Goal: Book appointment/travel/reservation: Book appointment/travel/reservation

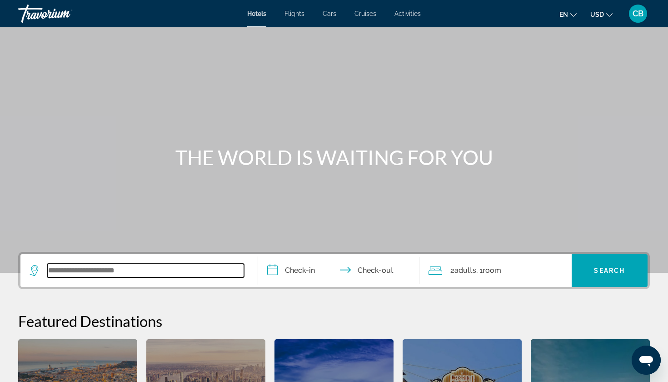
click at [97, 273] on input "Search widget" at bounding box center [145, 271] width 197 height 14
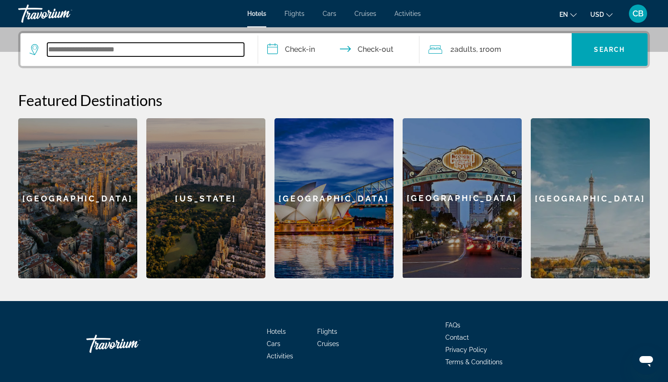
scroll to position [222, 0]
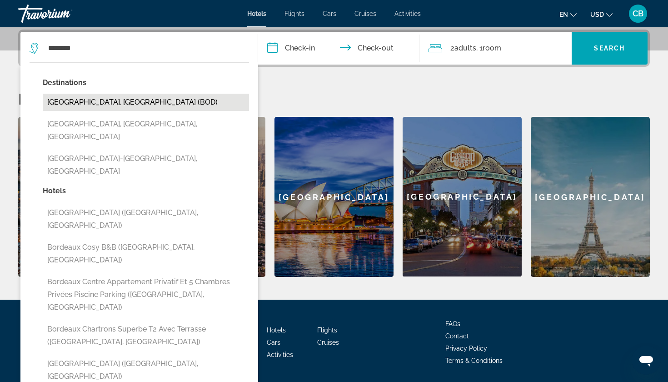
click at [104, 101] on button "[GEOGRAPHIC_DATA], [GEOGRAPHIC_DATA] (BOD)" at bounding box center [146, 102] width 206 height 17
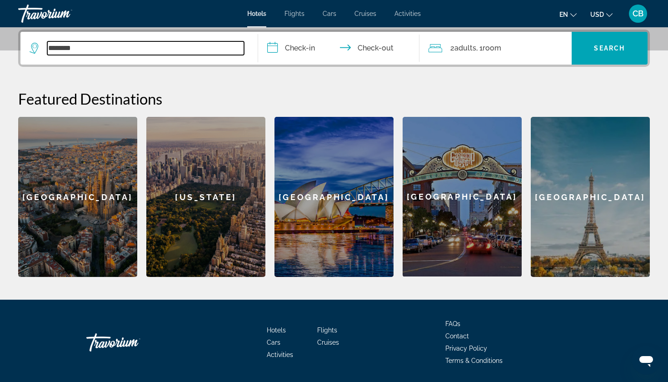
type input "**********"
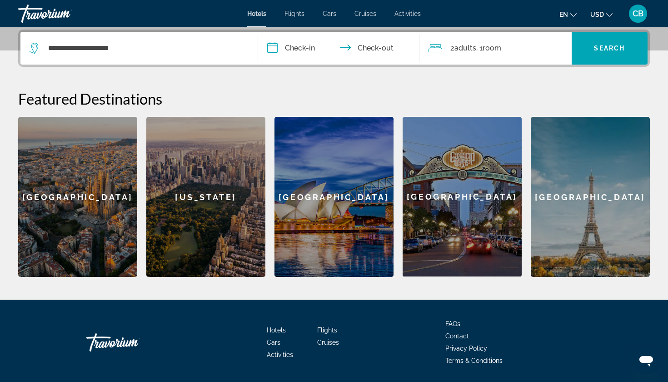
click at [311, 49] on input "**********" at bounding box center [340, 49] width 165 height 35
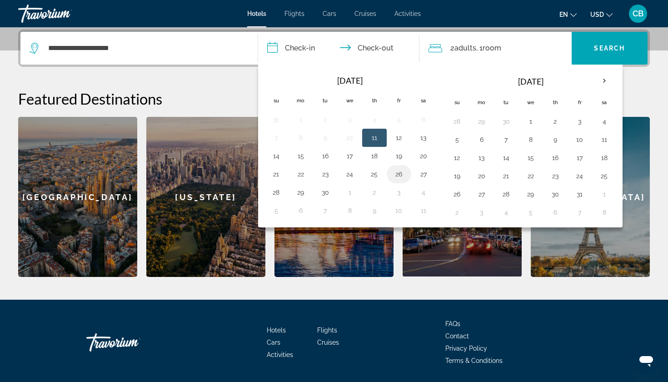
click at [395, 176] on button "26" at bounding box center [399, 174] width 15 height 13
click at [380, 46] on input "**********" at bounding box center [340, 49] width 165 height 35
click at [279, 191] on button "28" at bounding box center [276, 192] width 15 height 13
type input "**********"
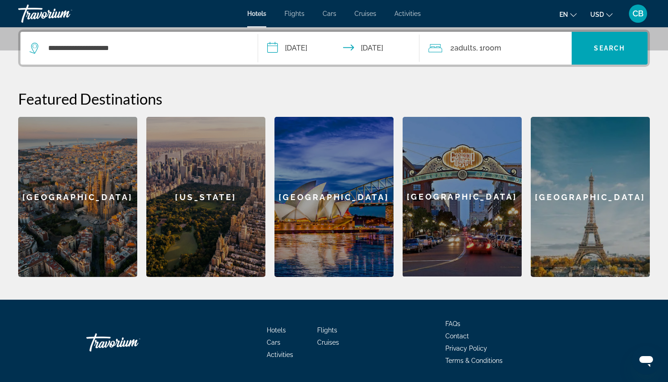
click at [471, 48] on span "Adults" at bounding box center [466, 48] width 22 height 9
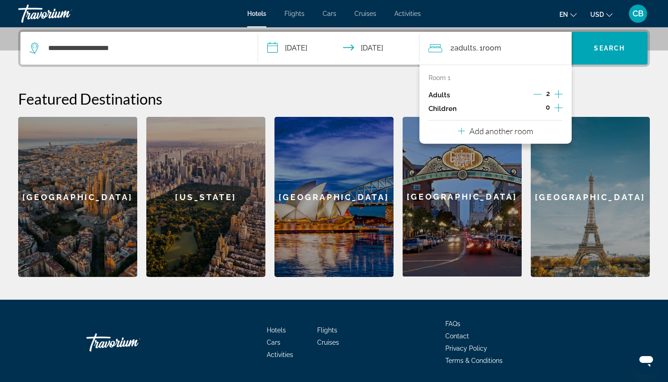
click at [559, 95] on icon "Increment adults" at bounding box center [559, 94] width 8 height 8
click at [613, 40] on span "Search widget" at bounding box center [610, 48] width 76 height 22
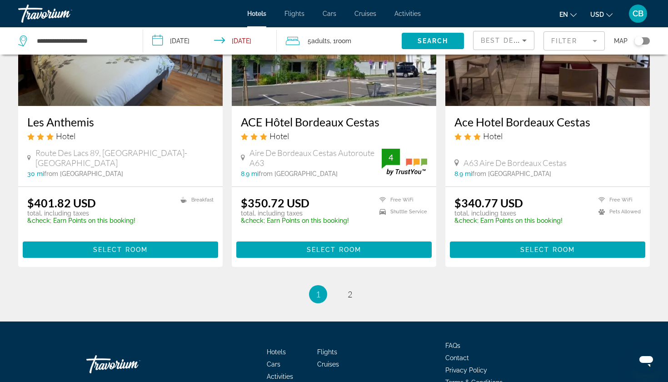
scroll to position [1247, 0]
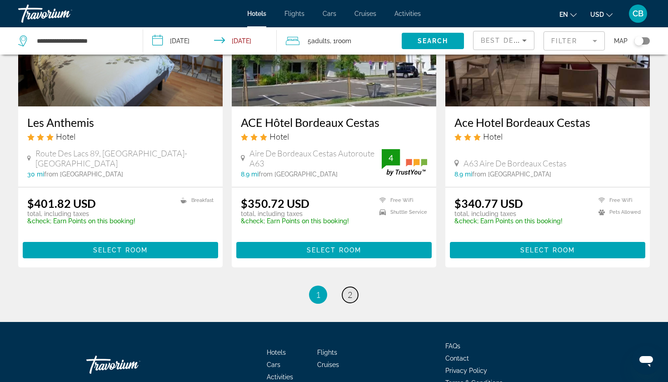
drag, startPoint x: 4, startPoint y: 160, endPoint x: 348, endPoint y: 243, distance: 354.5
click at [348, 290] on span "2" at bounding box center [350, 295] width 5 height 10
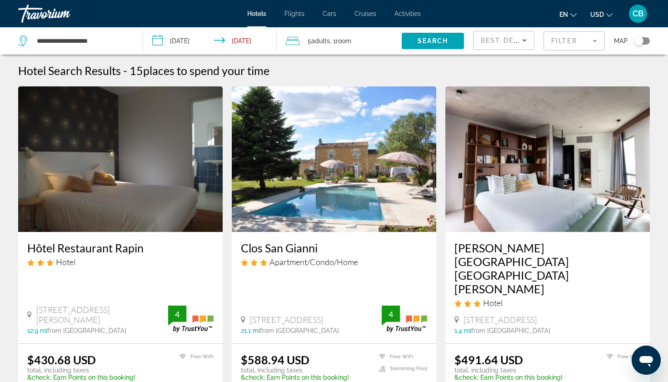
drag, startPoint x: 348, startPoint y: 243, endPoint x: 311, endPoint y: 186, distance: 68.0
click at [311, 186] on img "Main content" at bounding box center [334, 158] width 205 height 145
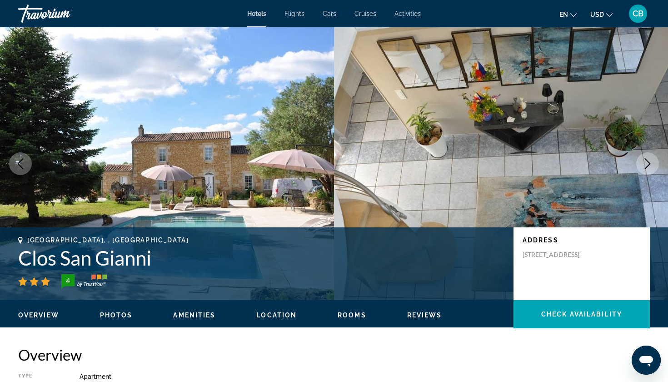
click at [649, 165] on icon "Next image" at bounding box center [647, 163] width 11 height 11
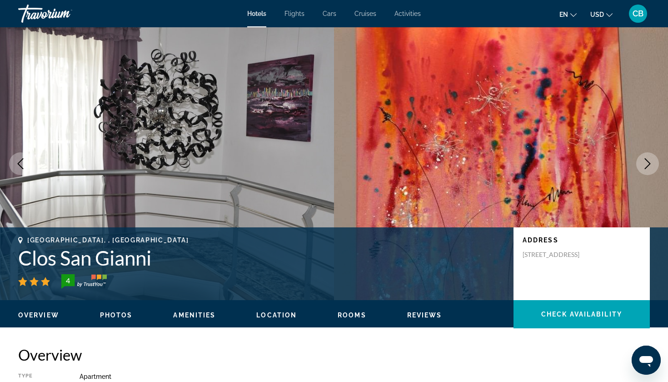
drag, startPoint x: 311, startPoint y: 186, endPoint x: 649, endPoint y: 166, distance: 338.8
click at [649, 166] on icon "Next image" at bounding box center [647, 163] width 11 height 11
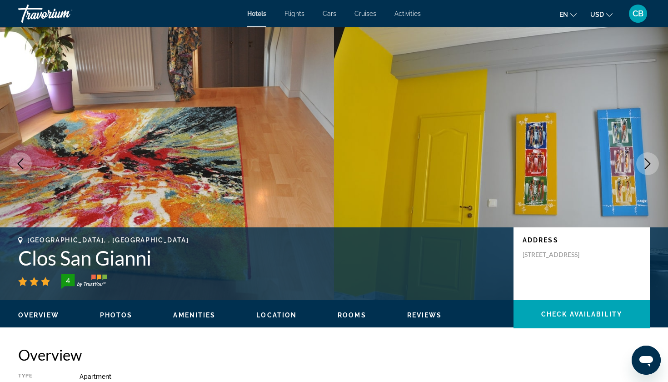
click at [649, 166] on icon "Next image" at bounding box center [647, 163] width 11 height 11
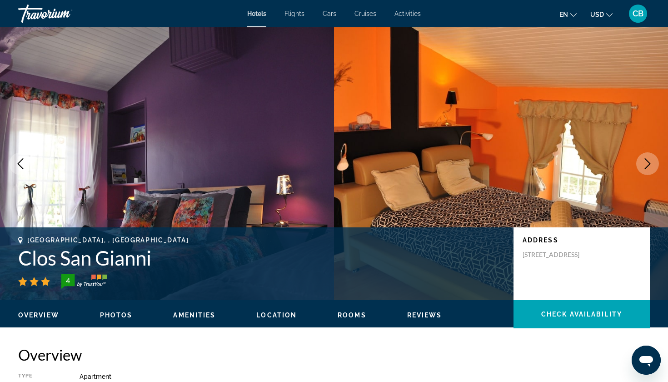
click at [649, 166] on icon "Next image" at bounding box center [647, 163] width 11 height 11
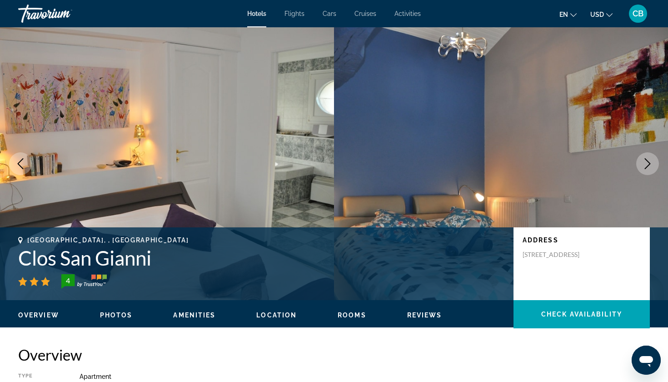
click at [649, 166] on icon "Next image" at bounding box center [647, 163] width 11 height 11
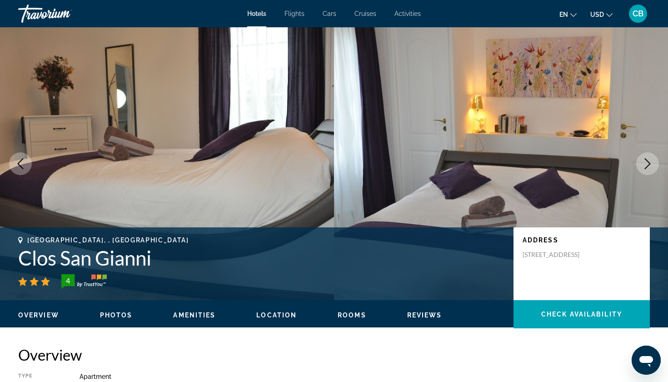
click at [649, 166] on icon "Next image" at bounding box center [647, 163] width 11 height 11
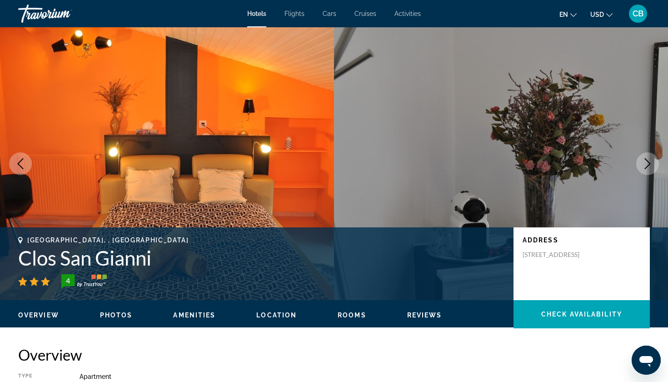
click at [649, 166] on icon "Next image" at bounding box center [647, 163] width 11 height 11
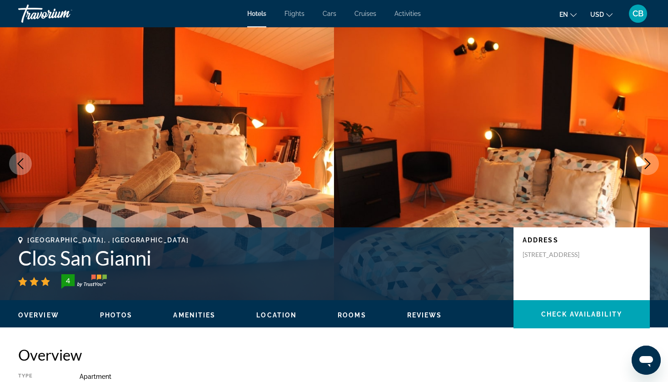
click at [649, 166] on icon "Next image" at bounding box center [647, 163] width 11 height 11
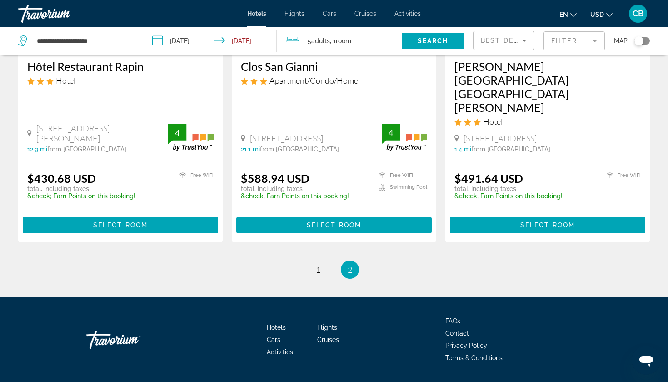
scroll to position [181, 0]
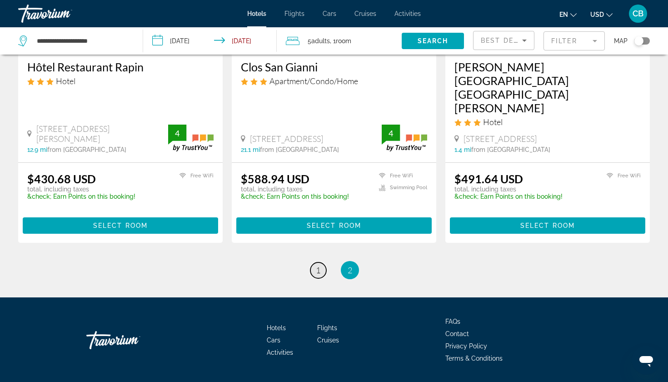
drag, startPoint x: 649, startPoint y: 166, endPoint x: 316, endPoint y: 242, distance: 341.3
click at [316, 265] on span "1" at bounding box center [318, 270] width 5 height 10
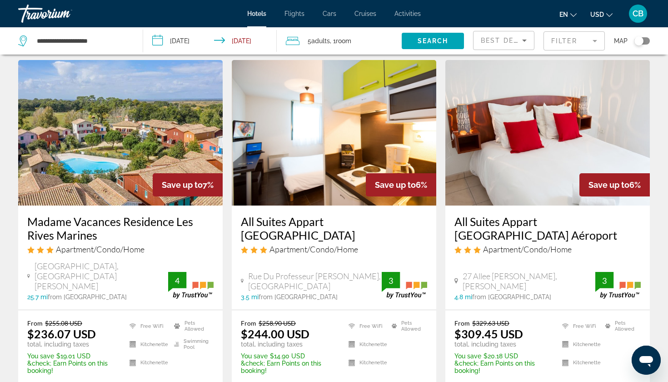
scroll to position [399, 0]
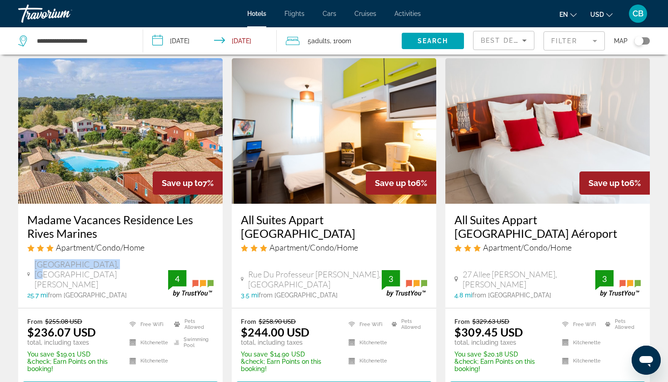
drag, startPoint x: 316, startPoint y: 242, endPoint x: 34, endPoint y: 262, distance: 283.5
click at [34, 262] on div "[GEOGRAPHIC_DATA], [GEOGRAPHIC_DATA][PERSON_NAME]" at bounding box center [97, 274] width 141 height 30
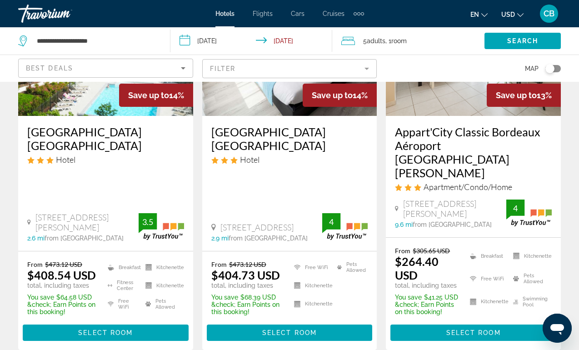
scroll to position [144, 0]
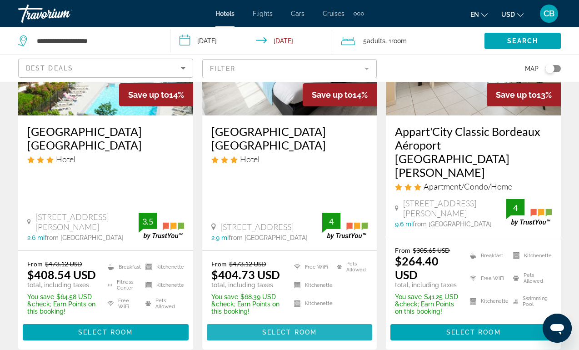
click at [277, 329] on span "Select Room" at bounding box center [289, 332] width 55 height 7
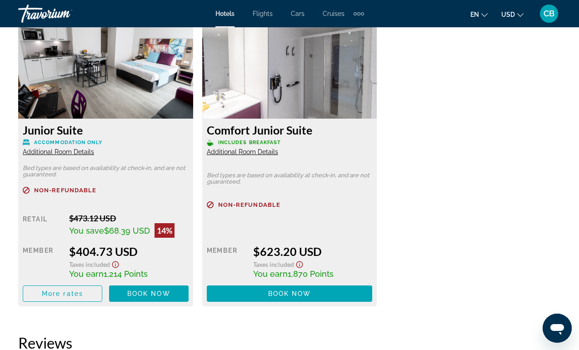
scroll to position [1422, 0]
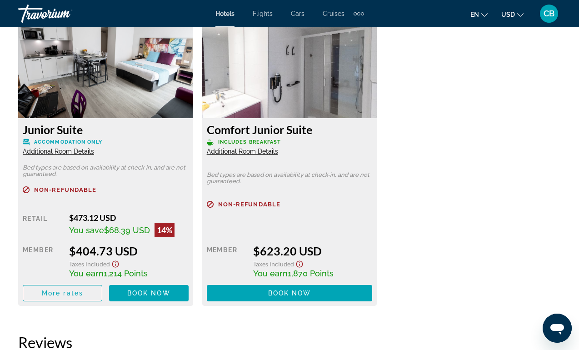
click at [66, 150] on span "Additional Room Details" at bounding box center [58, 151] width 71 height 7
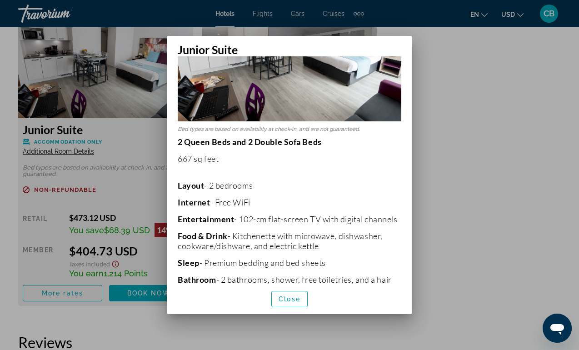
scroll to position [102, 0]
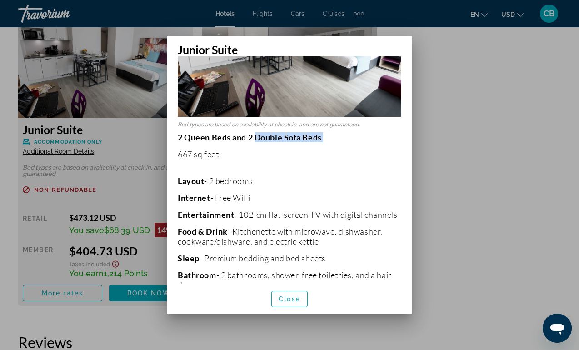
drag, startPoint x: 255, startPoint y: 137, endPoint x: 333, endPoint y: 144, distance: 78.0
click at [333, 144] on p "2 Queen Beds and 2 Double Sofa Beds 667 sq feet Layout - 2 bedrooms Internet - …" at bounding box center [290, 271] width 224 height 279
click at [325, 148] on p "2 Queen Beds and 2 Double Sofa Beds 667 sq feet Layout - 2 bedrooms Internet - …" at bounding box center [290, 271] width 224 height 279
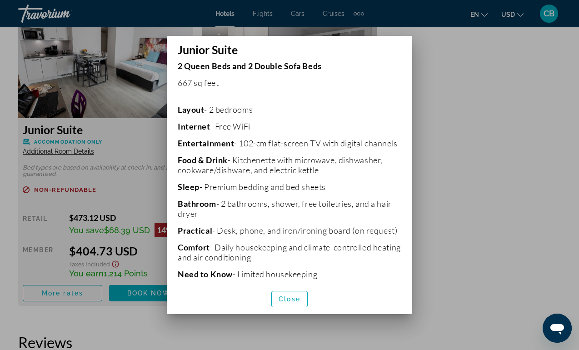
scroll to position [155, 0]
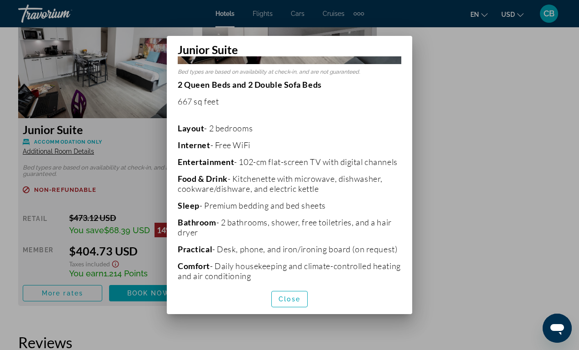
drag, startPoint x: 210, startPoint y: 130, endPoint x: 265, endPoint y: 129, distance: 55.0
click at [265, 129] on p "Layout - 2 bedrooms" at bounding box center [290, 128] width 224 height 10
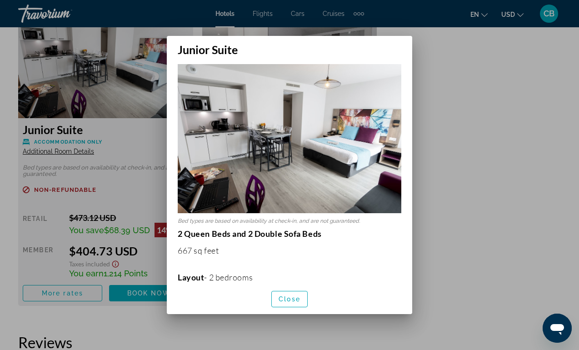
scroll to position [6, 0]
click at [297, 300] on span "Close" at bounding box center [290, 299] width 22 height 7
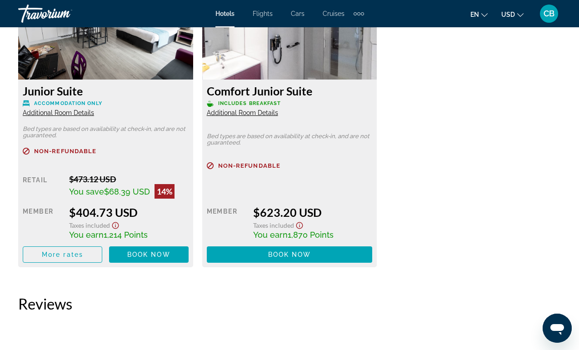
scroll to position [1474, 0]
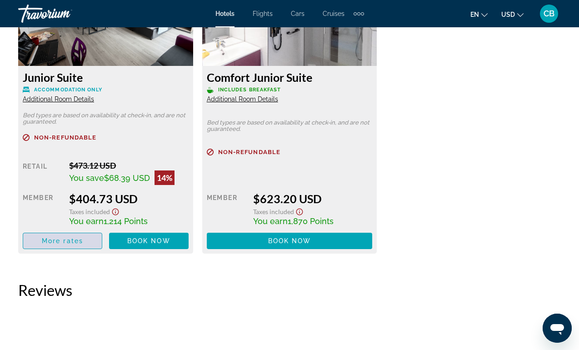
click at [57, 242] on span "More rates" at bounding box center [62, 240] width 41 height 7
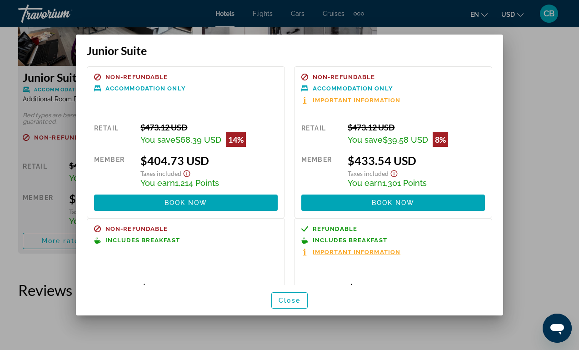
scroll to position [0, 0]
click at [293, 297] on span "Close" at bounding box center [290, 300] width 22 height 7
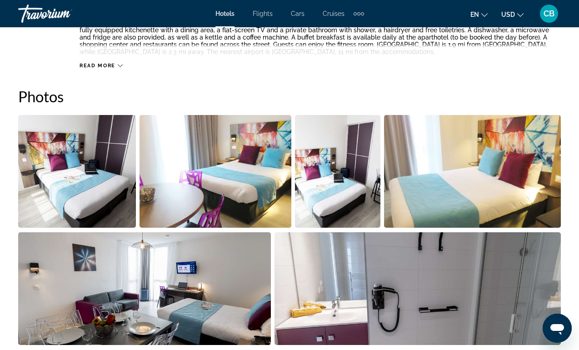
scroll to position [548, 0]
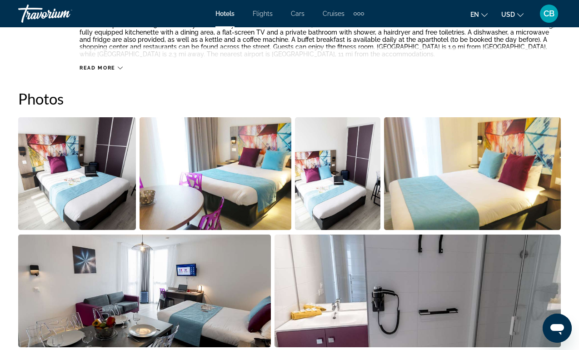
click at [92, 185] on img "Open full-screen image slider" at bounding box center [77, 173] width 118 height 113
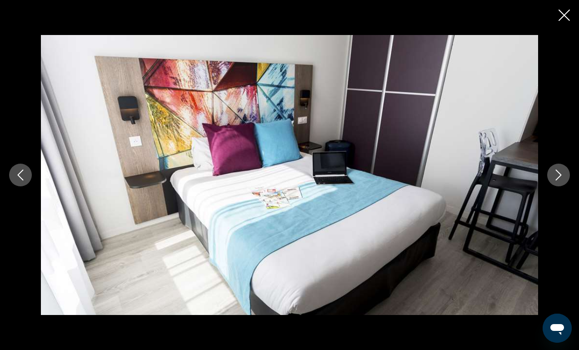
click at [559, 178] on icon "Next image" at bounding box center [558, 175] width 11 height 11
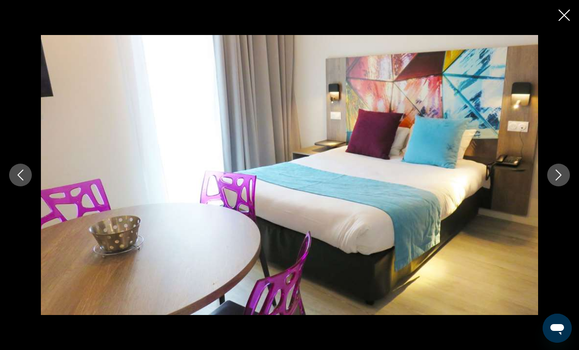
click at [22, 178] on icon "Previous image" at bounding box center [21, 175] width 6 height 11
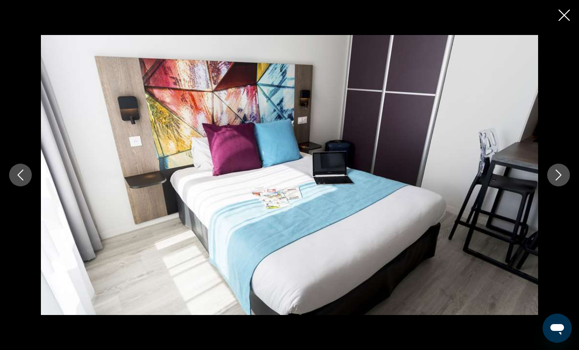
click at [557, 172] on icon "Next image" at bounding box center [558, 175] width 11 height 11
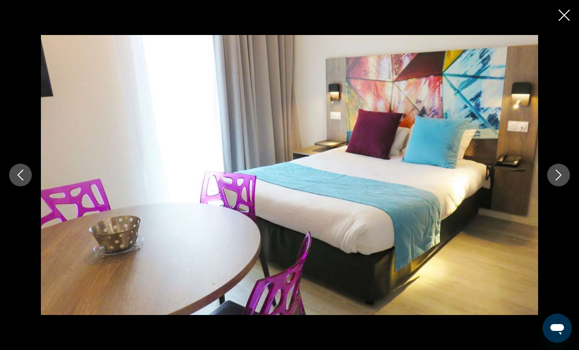
click at [557, 172] on icon "Next image" at bounding box center [558, 175] width 11 height 11
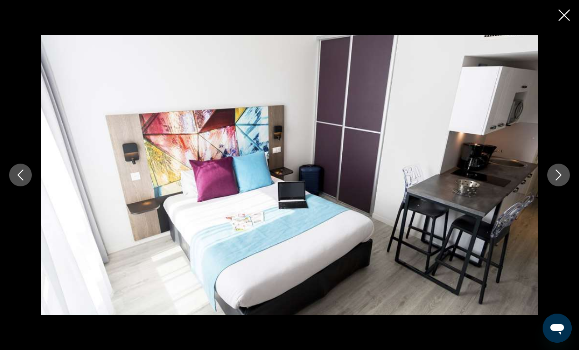
click at [563, 175] on icon "Next image" at bounding box center [558, 175] width 11 height 11
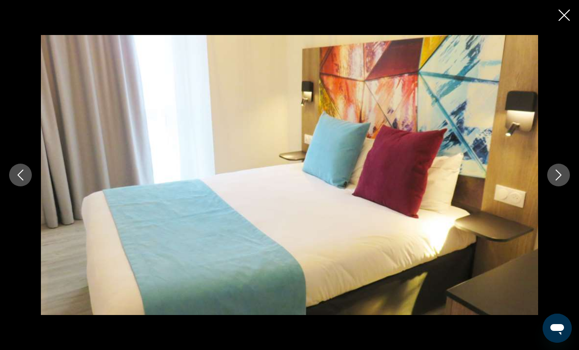
click at [563, 175] on icon "Next image" at bounding box center [558, 175] width 11 height 11
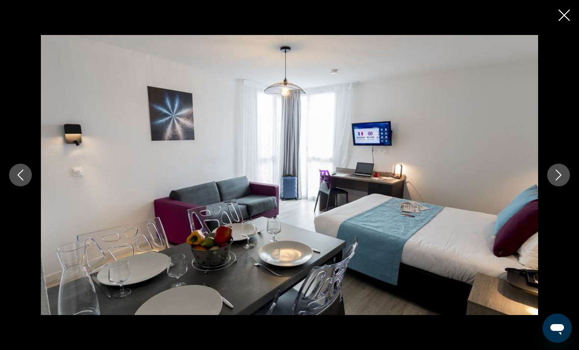
click at [561, 171] on icon "Next image" at bounding box center [558, 175] width 11 height 11
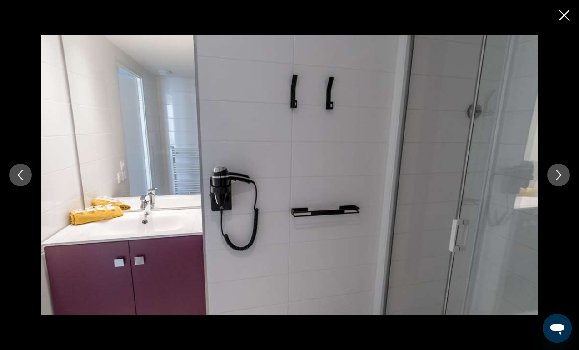
click at [561, 171] on icon "Next image" at bounding box center [558, 175] width 11 height 11
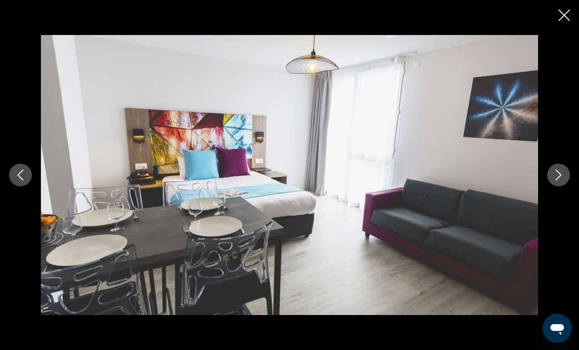
click at [561, 171] on icon "Next image" at bounding box center [558, 175] width 11 height 11
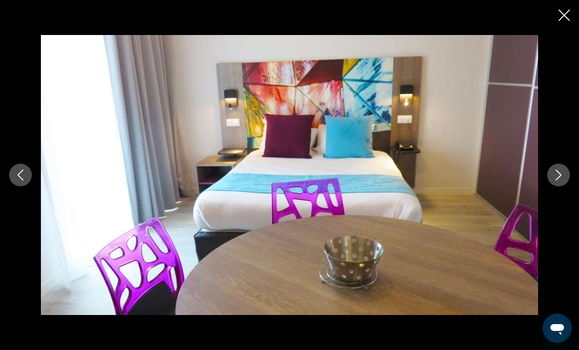
click at [561, 171] on icon "Next image" at bounding box center [558, 175] width 11 height 11
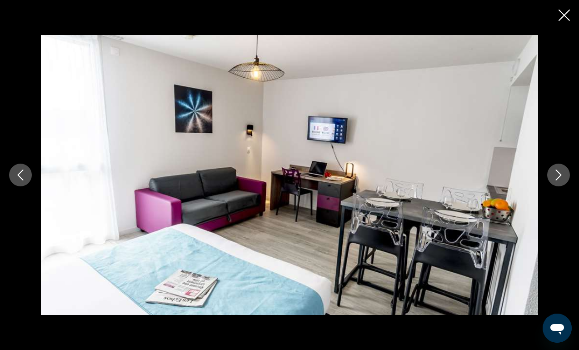
click at [561, 171] on icon "Next image" at bounding box center [558, 175] width 11 height 11
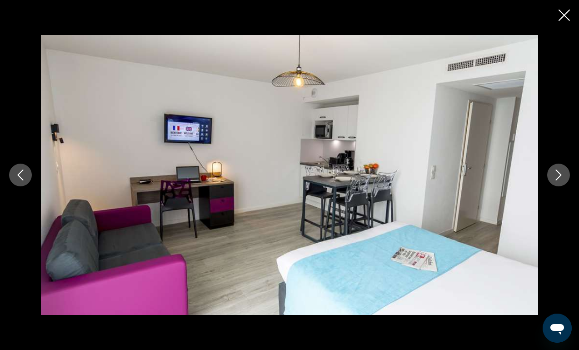
click at [562, 172] on icon "Next image" at bounding box center [558, 175] width 11 height 11
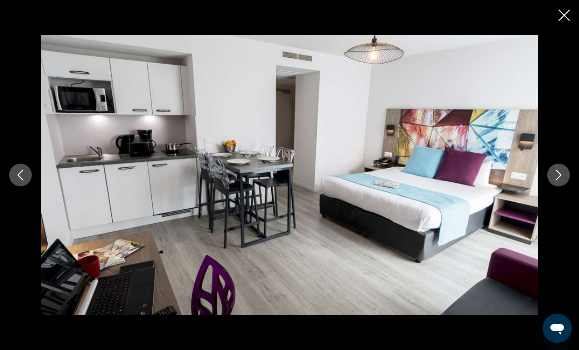
click at [556, 16] on div "prev next" at bounding box center [289, 175] width 579 height 350
click at [564, 17] on icon "Close slideshow" at bounding box center [564, 15] width 11 height 11
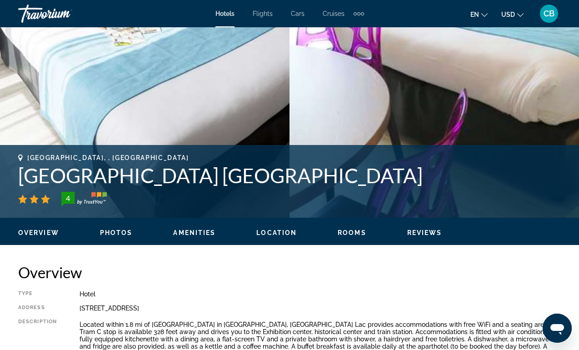
scroll to position [245, 0]
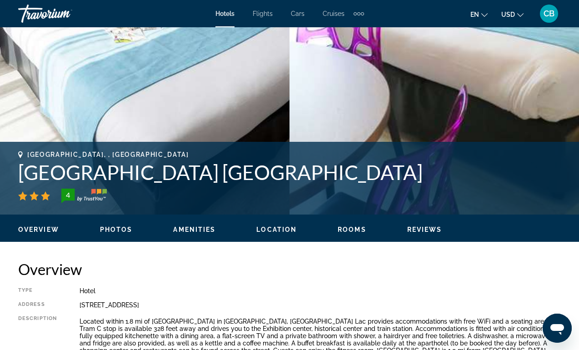
click at [349, 229] on span "Rooms" at bounding box center [352, 229] width 29 height 7
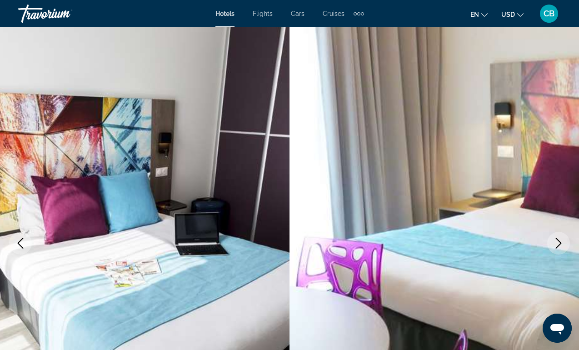
scroll to position [0, 0]
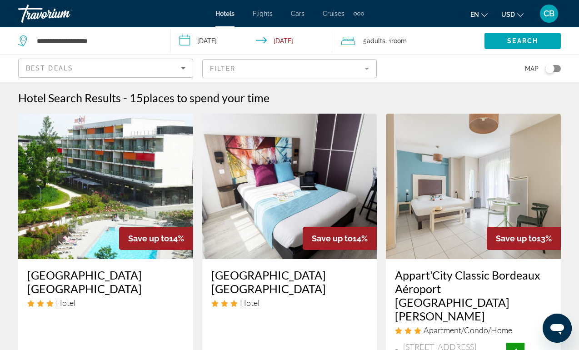
click at [555, 65] on button "Toggle map" at bounding box center [550, 69] width 22 height 8
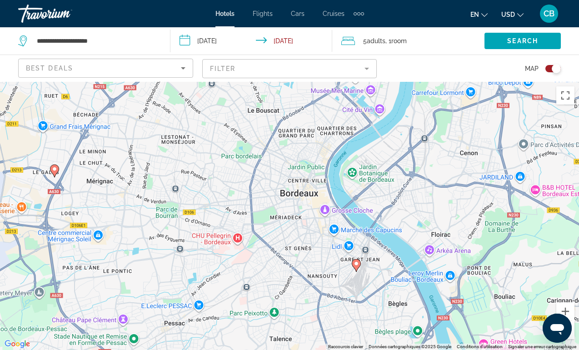
drag, startPoint x: 281, startPoint y: 155, endPoint x: 403, endPoint y: 265, distance: 163.9
click at [403, 265] on div "Pour activer le glissement avec le clavier, appuyez sur Alt+Entrée. Une fois ce…" at bounding box center [289, 216] width 579 height 268
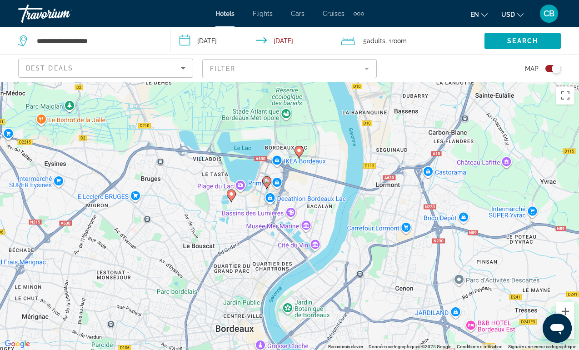
drag, startPoint x: 389, startPoint y: 179, endPoint x: 325, endPoint y: 317, distance: 152.1
click at [325, 317] on div "Pour activer le glissement avec le clavier, appuyez sur Alt+Entrée. Une fois ce…" at bounding box center [289, 216] width 579 height 268
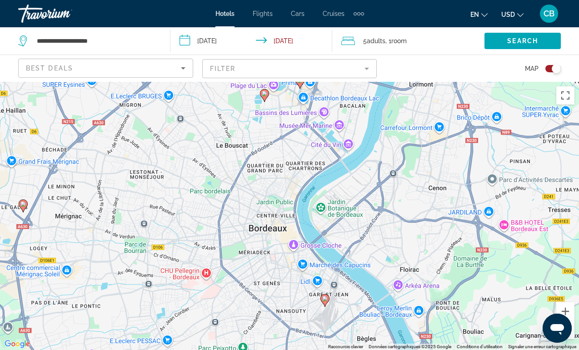
drag, startPoint x: 258, startPoint y: 266, endPoint x: 291, endPoint y: 164, distance: 107.7
click at [291, 164] on div "Pour activer le glissement avec le clavier, appuyez sur Alt+Entrée. Une fois ce…" at bounding box center [289, 216] width 579 height 268
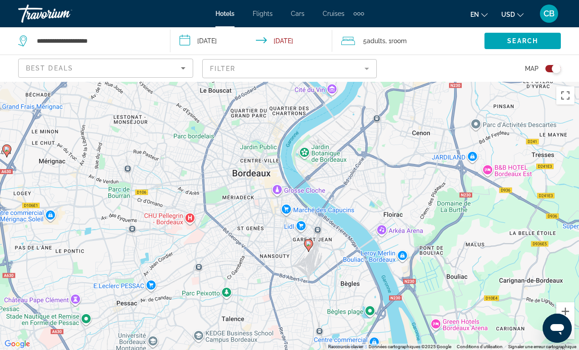
drag, startPoint x: 278, startPoint y: 247, endPoint x: 262, endPoint y: 191, distance: 58.1
click at [262, 191] on div "Pour activer le glissement avec le clavier, appuyez sur Alt+Entrée. Une fois ce…" at bounding box center [289, 216] width 579 height 268
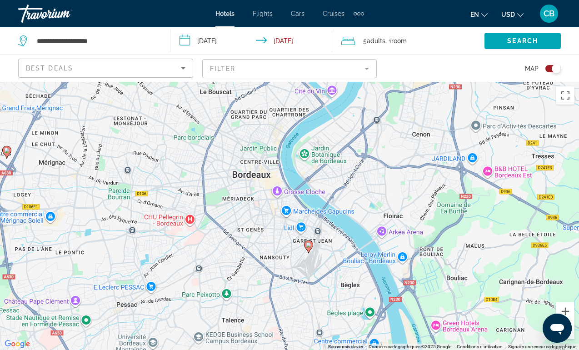
click at [310, 244] on image "Main content" at bounding box center [308, 244] width 5 height 5
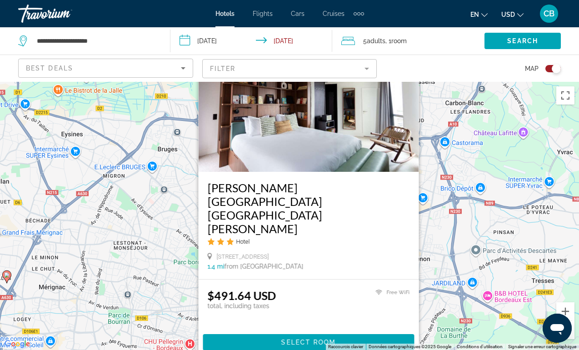
click at [296, 219] on h3 "[PERSON_NAME][GEOGRAPHIC_DATA] [GEOGRAPHIC_DATA][PERSON_NAME]" at bounding box center [309, 208] width 202 height 55
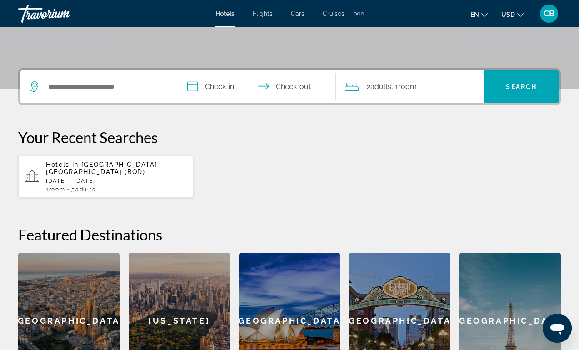
scroll to position [163, 0]
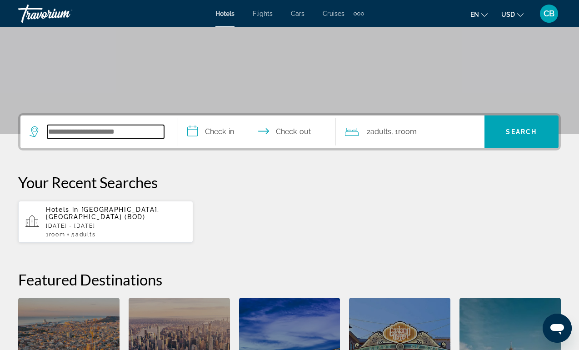
click at [90, 135] on input "Search widget" at bounding box center [105, 132] width 117 height 14
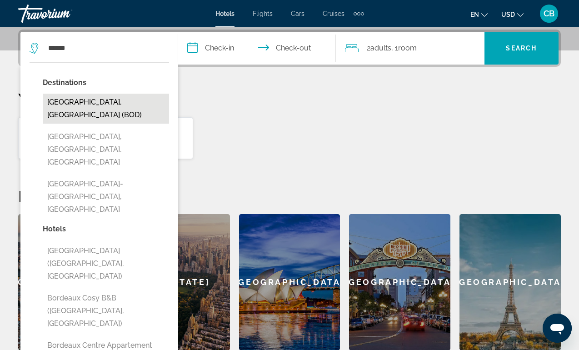
click at [75, 108] on button "[GEOGRAPHIC_DATA], [GEOGRAPHIC_DATA] (BOD)" at bounding box center [106, 109] width 126 height 30
type input "**********"
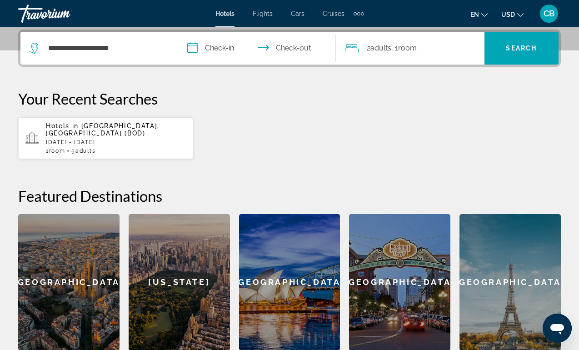
click at [219, 45] on input "**********" at bounding box center [258, 49] width 161 height 35
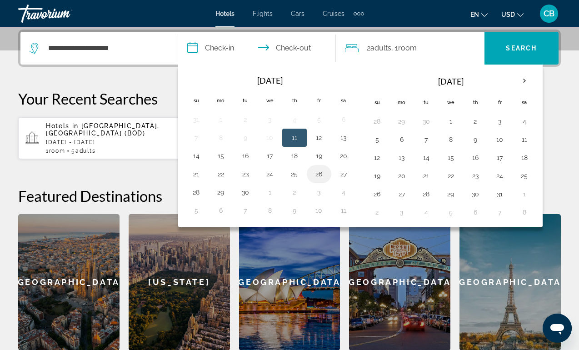
click at [320, 172] on button "26" at bounding box center [319, 174] width 15 height 13
click at [194, 188] on button "28" at bounding box center [196, 192] width 15 height 13
type input "**********"
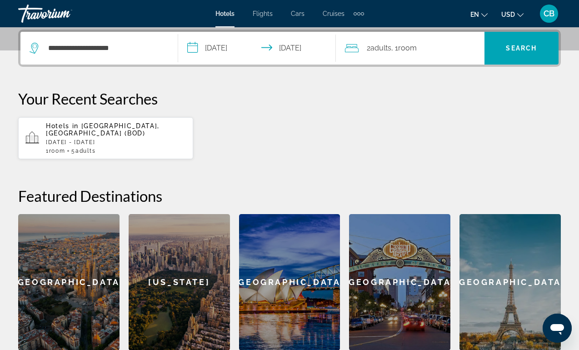
click at [376, 44] on span "Adults" at bounding box center [381, 48] width 21 height 9
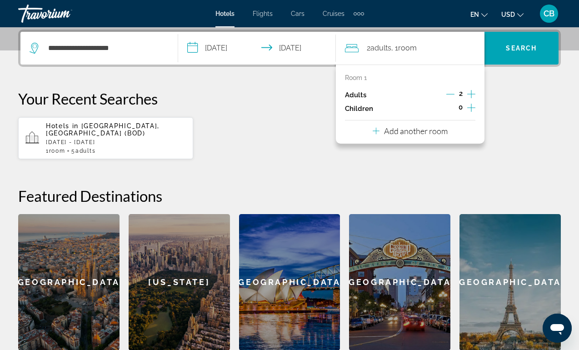
click at [471, 93] on icon "Increment adults" at bounding box center [471, 94] width 8 height 11
click at [510, 49] on span "Search" at bounding box center [521, 48] width 31 height 7
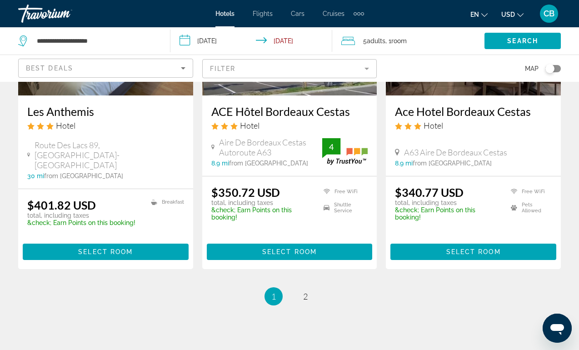
scroll to position [1339, 0]
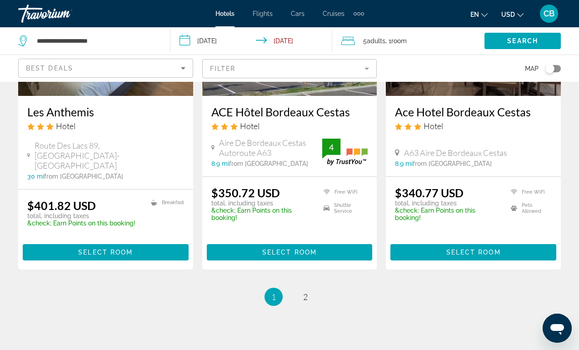
click at [556, 70] on div "Toggle map" at bounding box center [553, 68] width 15 height 7
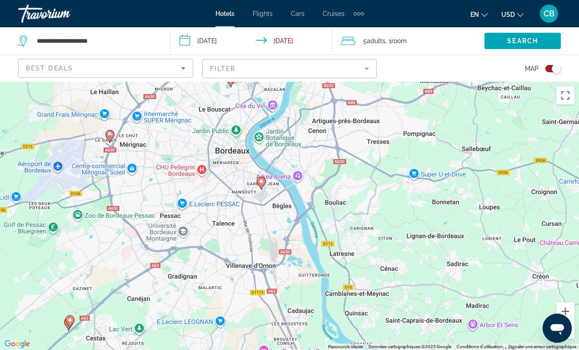
click at [261, 181] on image "Main content" at bounding box center [261, 181] width 5 height 5
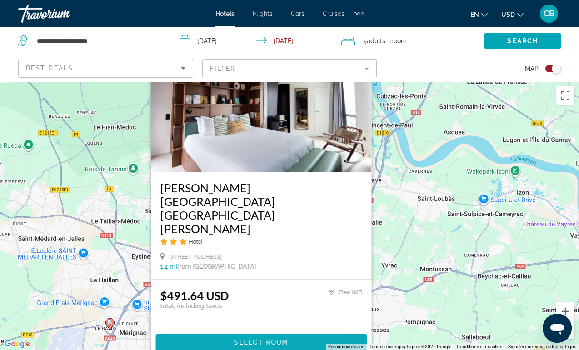
click at [255, 347] on span "Main content" at bounding box center [261, 342] width 211 height 22
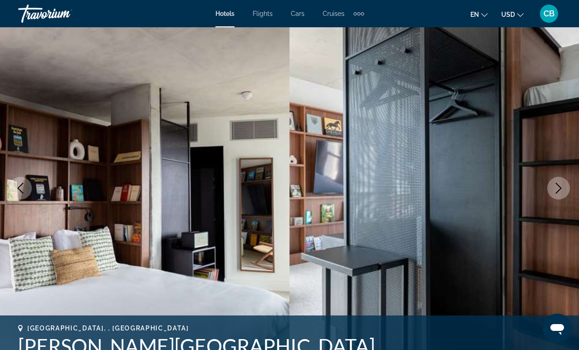
scroll to position [55, 0]
click at [557, 183] on icon "Next image" at bounding box center [559, 187] width 6 height 11
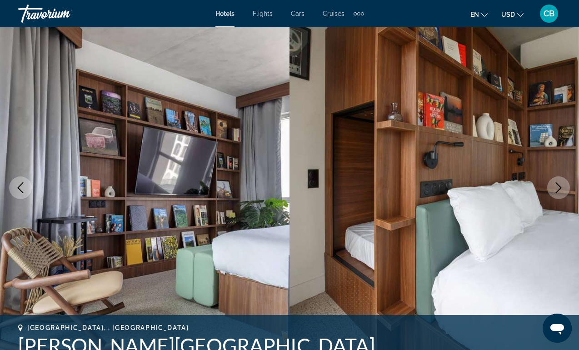
click at [557, 183] on icon "Next image" at bounding box center [559, 187] width 6 height 11
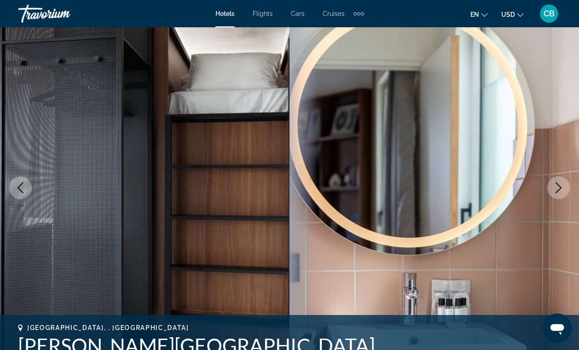
click at [27, 197] on button "Previous image" at bounding box center [20, 187] width 23 height 23
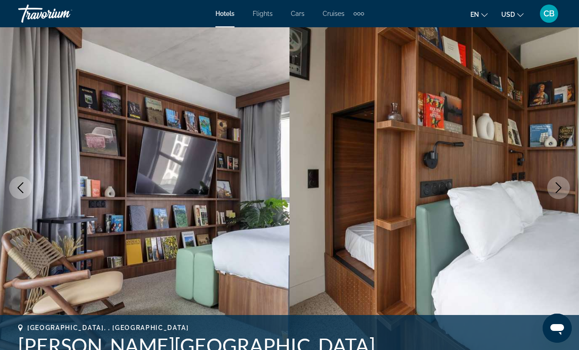
click at [561, 185] on icon "Next image" at bounding box center [558, 187] width 11 height 11
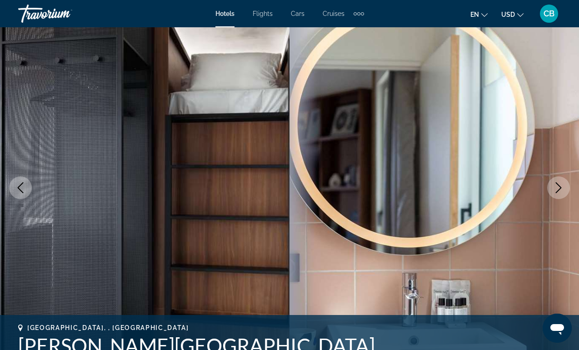
click at [561, 185] on icon "Next image" at bounding box center [558, 187] width 11 height 11
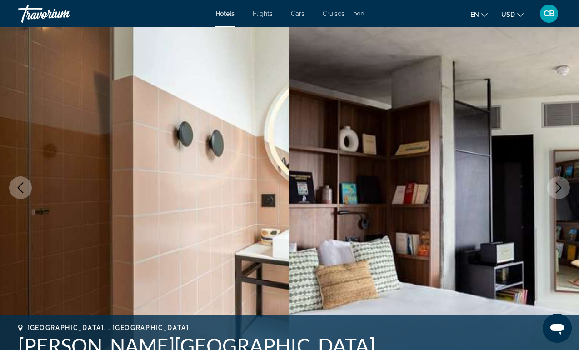
click at [561, 185] on icon "Next image" at bounding box center [558, 187] width 11 height 11
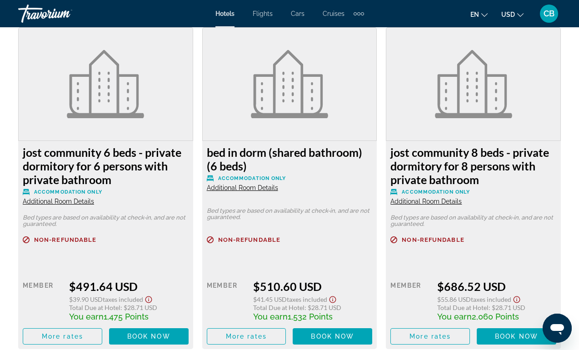
scroll to position [1397, 0]
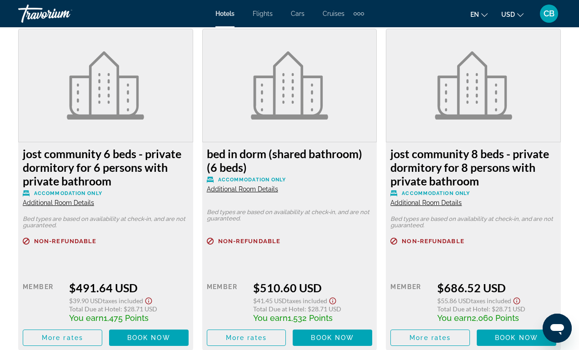
click at [74, 199] on span "Additional Room Details" at bounding box center [58, 202] width 71 height 7
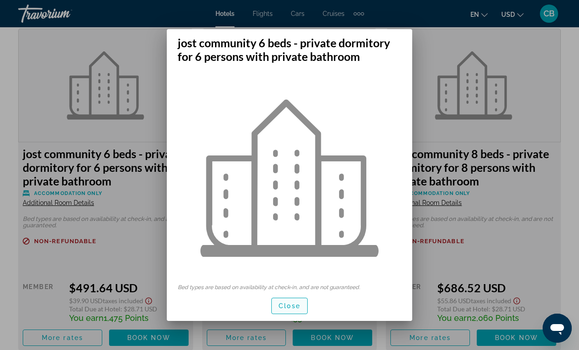
click at [294, 305] on span "Close" at bounding box center [290, 305] width 22 height 7
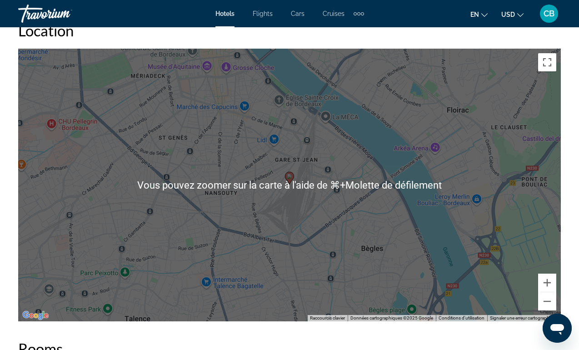
scroll to position [1007, 0]
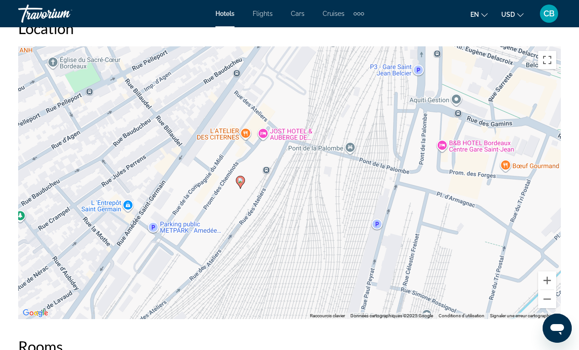
drag, startPoint x: 222, startPoint y: 194, endPoint x: 252, endPoint y: 194, distance: 30.0
click at [252, 194] on div "Pour activer le glissement avec le clavier, appuyez sur Alt+Entrée. Une fois ce…" at bounding box center [289, 182] width 543 height 273
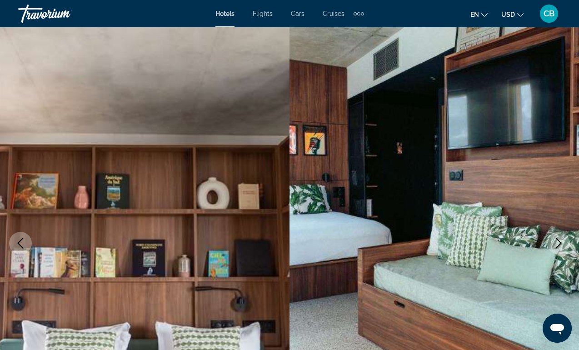
scroll to position [0, 0]
click at [265, 13] on span "Flights" at bounding box center [263, 13] width 20 height 7
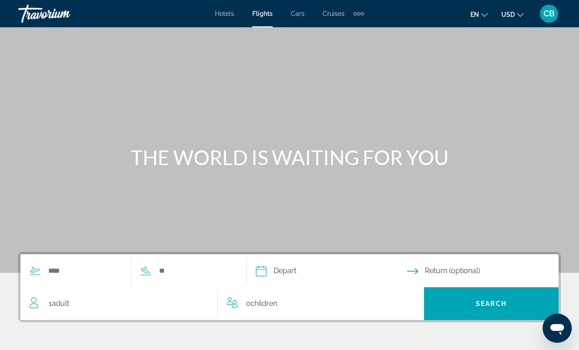
click at [77, 260] on div "Search widget" at bounding box center [126, 271] width 212 height 33
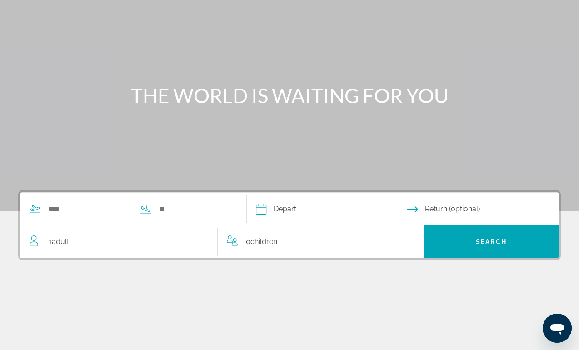
scroll to position [63, 0]
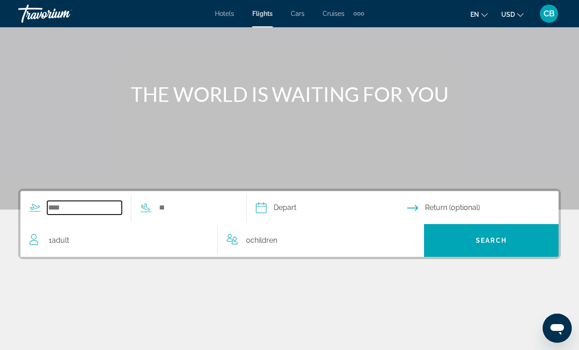
click at [80, 204] on input "Search widget" at bounding box center [84, 208] width 75 height 14
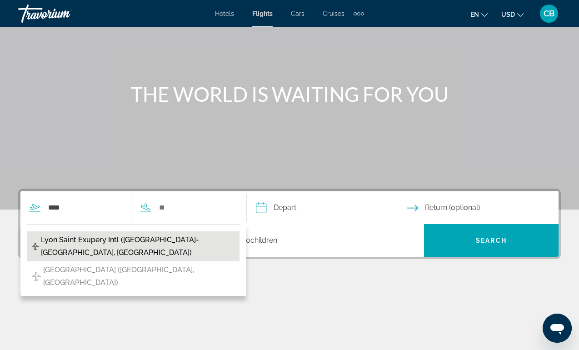
click at [112, 239] on span "Lyon Saint Exupery Intl ([GEOGRAPHIC_DATA]-[GEOGRAPHIC_DATA], [GEOGRAPHIC_DATA])" at bounding box center [138, 246] width 194 height 25
type input "**********"
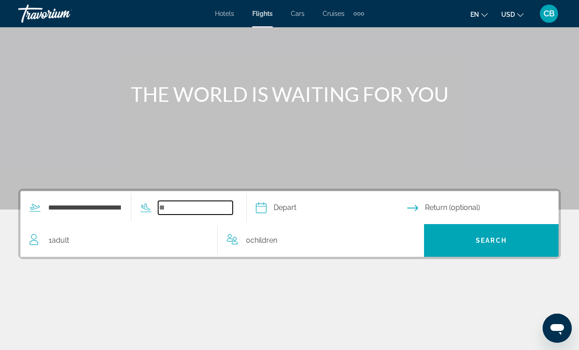
click at [183, 210] on input "Search widget" at bounding box center [195, 208] width 75 height 14
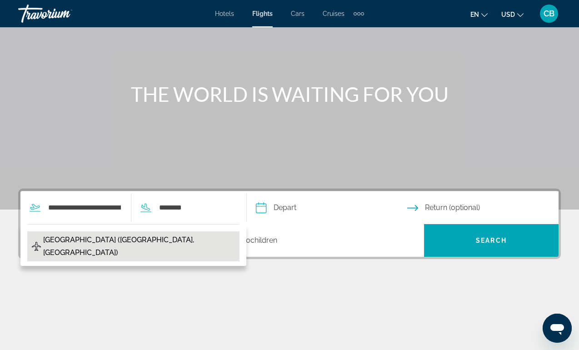
click at [179, 241] on span "[GEOGRAPHIC_DATA] ([GEOGRAPHIC_DATA], [GEOGRAPHIC_DATA])" at bounding box center [139, 246] width 192 height 25
type input "**********"
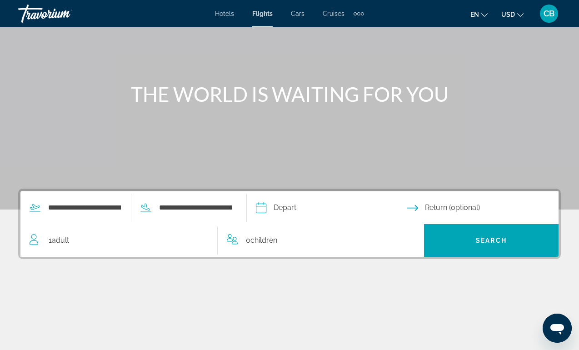
click at [327, 210] on input "Depart date" at bounding box center [331, 208] width 155 height 35
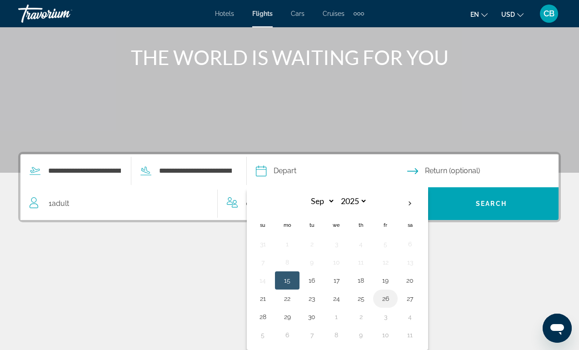
click at [393, 298] on button "26" at bounding box center [385, 298] width 15 height 13
type input "**********"
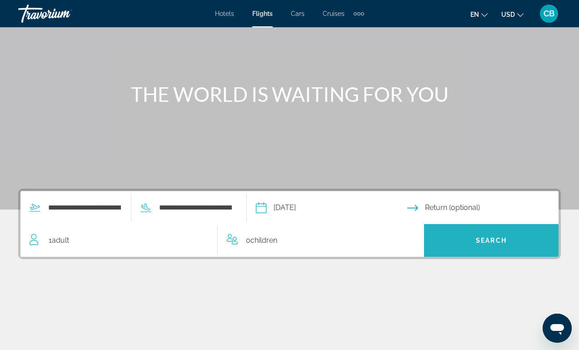
click at [469, 255] on span "Search widget" at bounding box center [491, 240] width 135 height 33
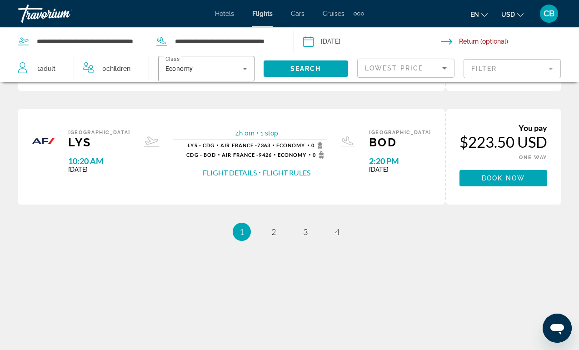
scroll to position [573, 0]
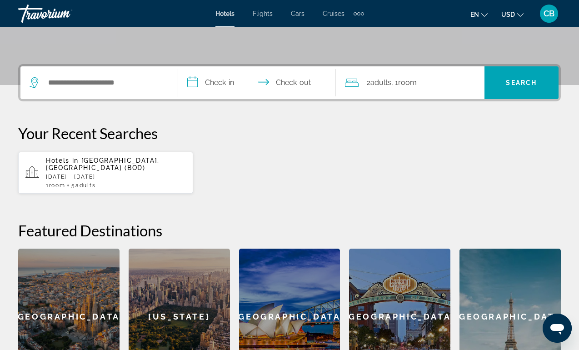
scroll to position [194, 0]
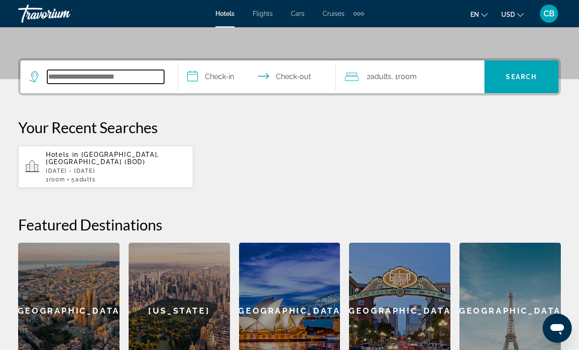
click at [134, 76] on input "Search widget" at bounding box center [105, 77] width 117 height 14
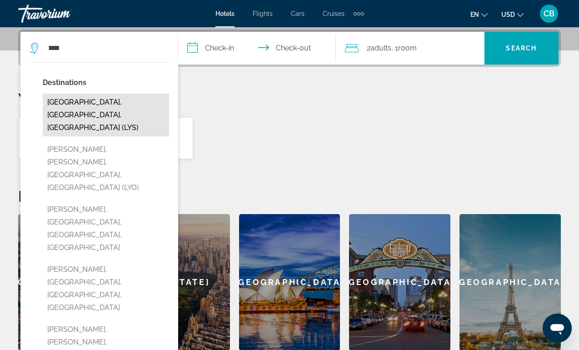
click at [84, 104] on button "[GEOGRAPHIC_DATA], [GEOGRAPHIC_DATA], [GEOGRAPHIC_DATA] (LYS)" at bounding box center [106, 115] width 126 height 43
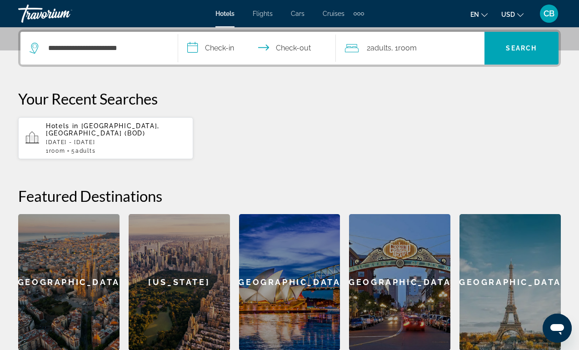
click at [217, 50] on input "**********" at bounding box center [258, 49] width 161 height 35
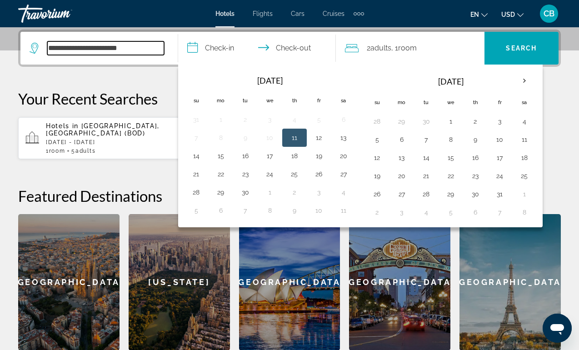
click at [121, 49] on input "**********" at bounding box center [105, 48] width 117 height 14
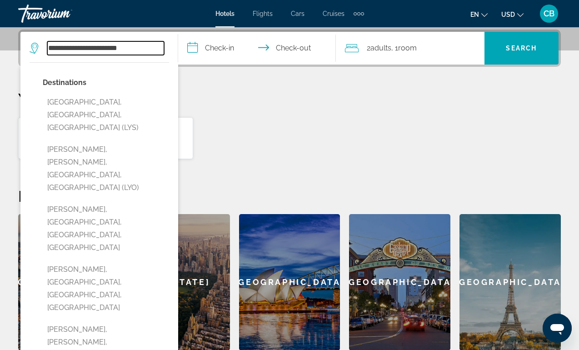
click at [121, 49] on input "**********" at bounding box center [105, 48] width 117 height 14
type input "********"
